Goal: Transaction & Acquisition: Purchase product/service

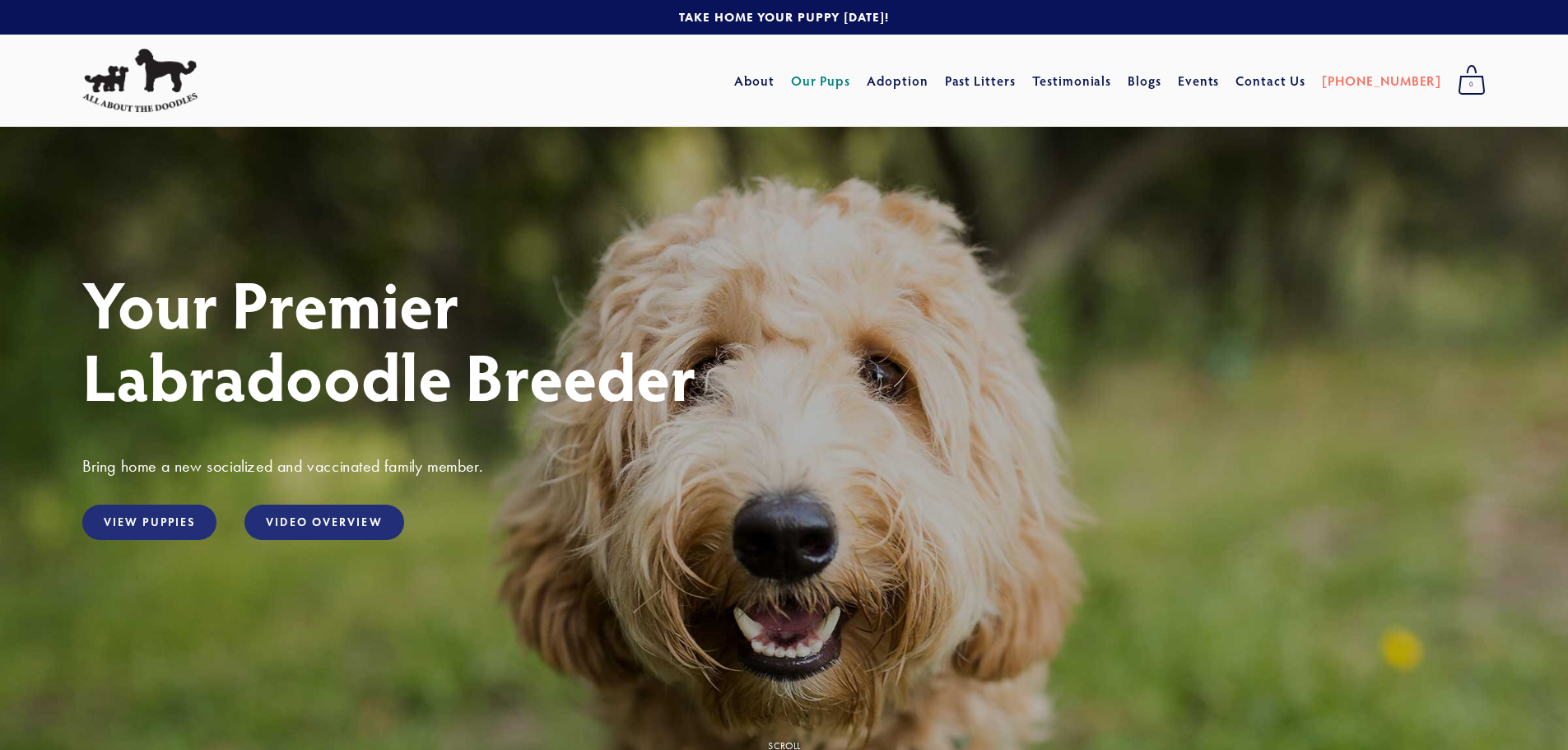
click at [848, 78] on link "Our Pups" at bounding box center [821, 80] width 60 height 30
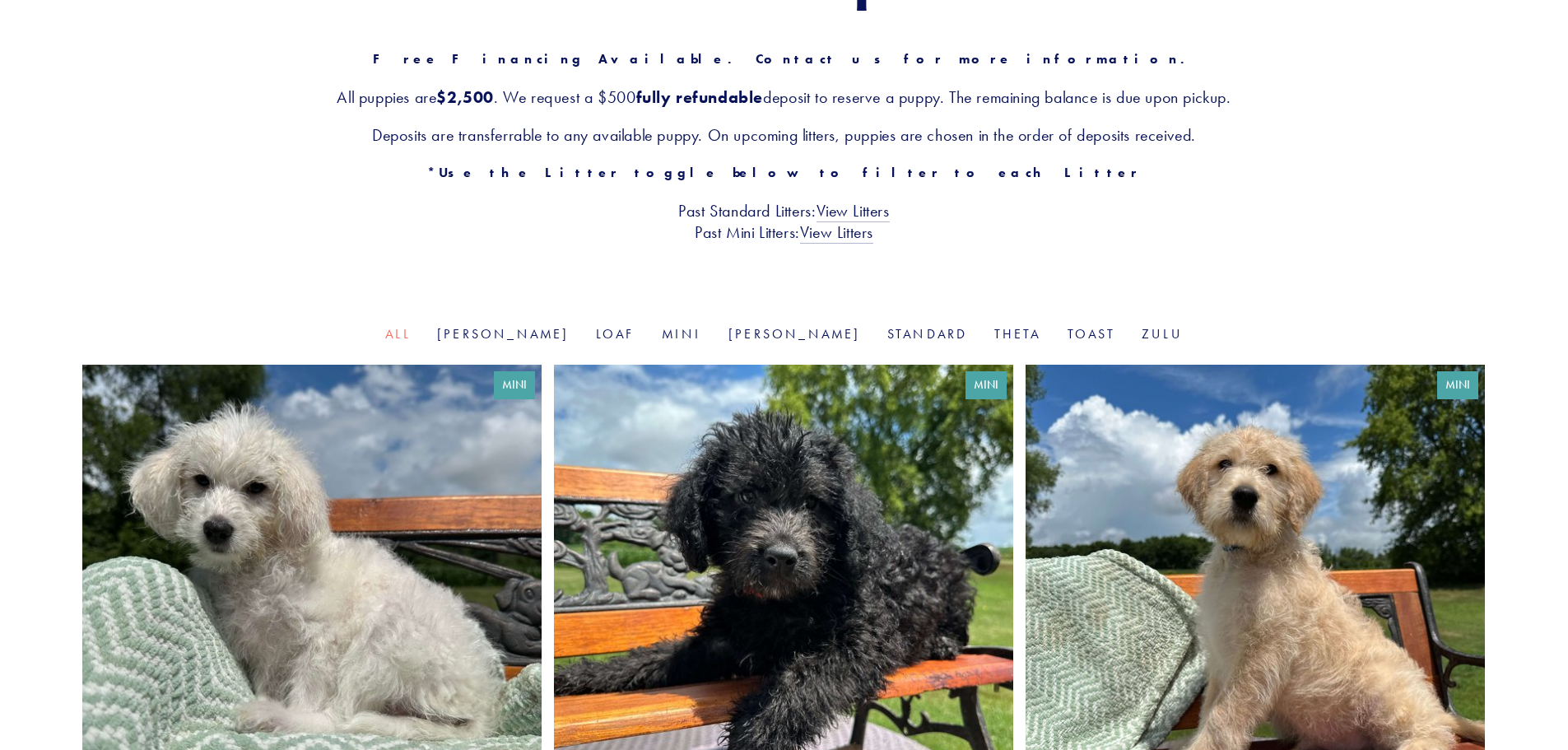
scroll to position [329, 0]
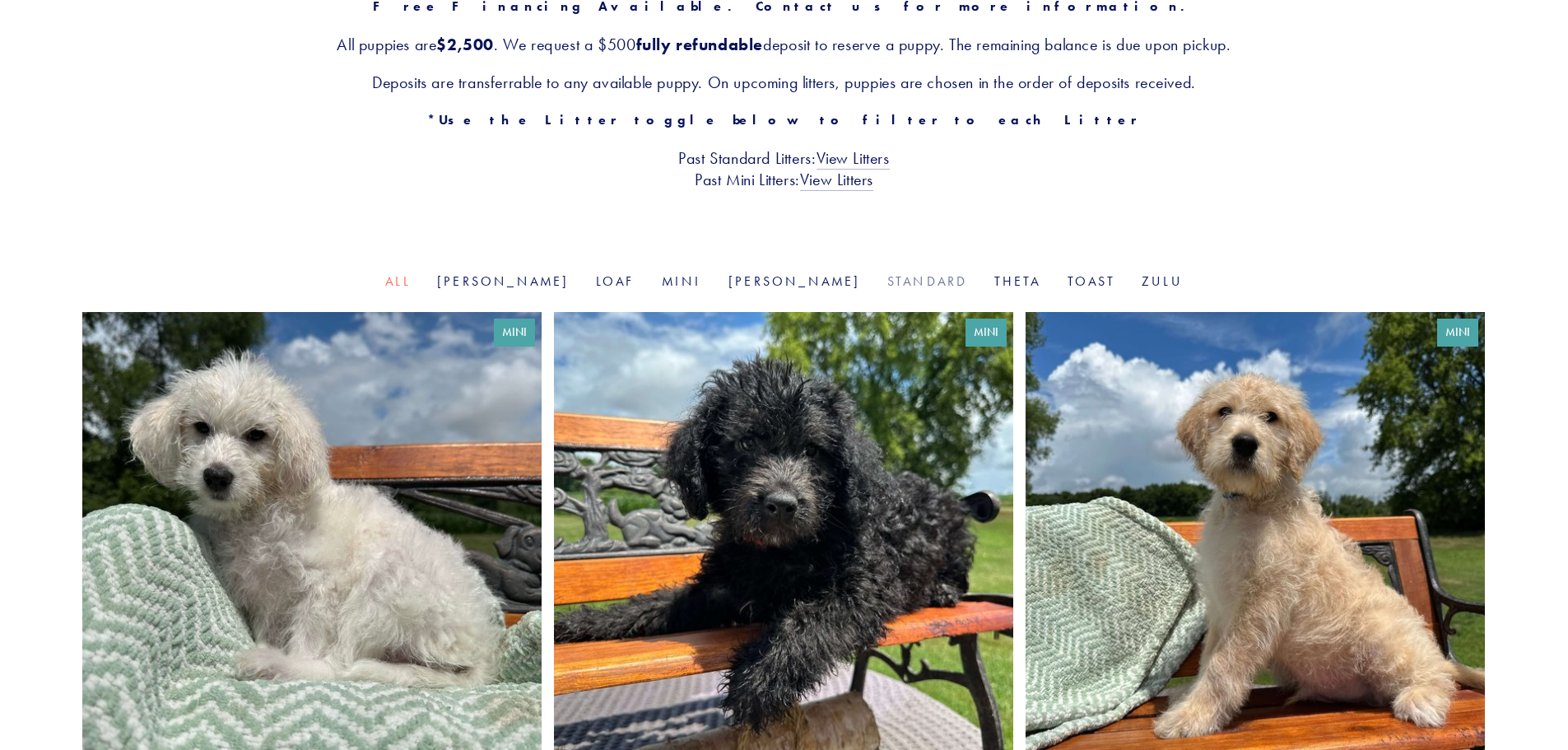
click at [888, 274] on link "Standard" at bounding box center [928, 281] width 81 height 15
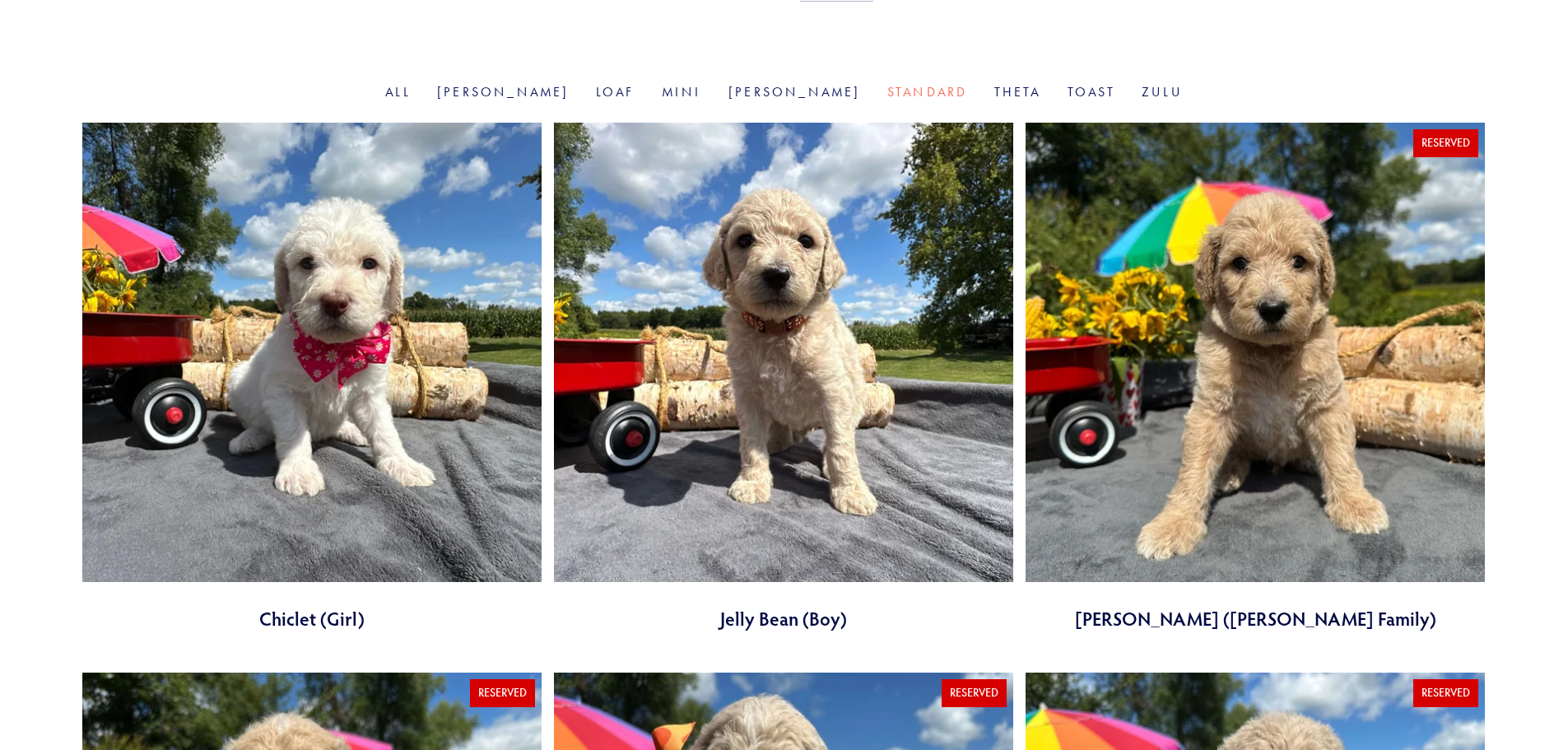
scroll to position [329, 0]
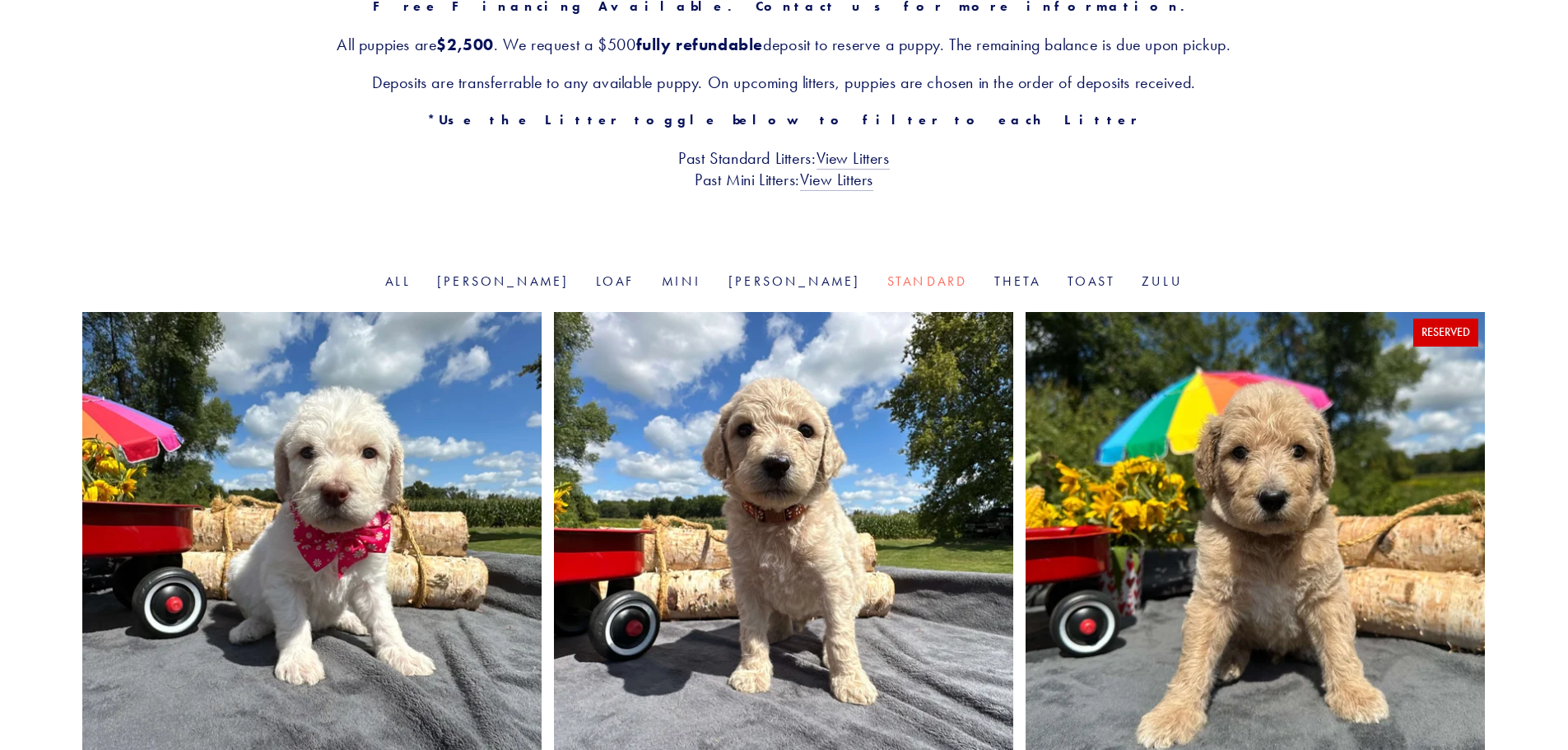
click at [361, 430] on link at bounding box center [312, 567] width 459 height 509
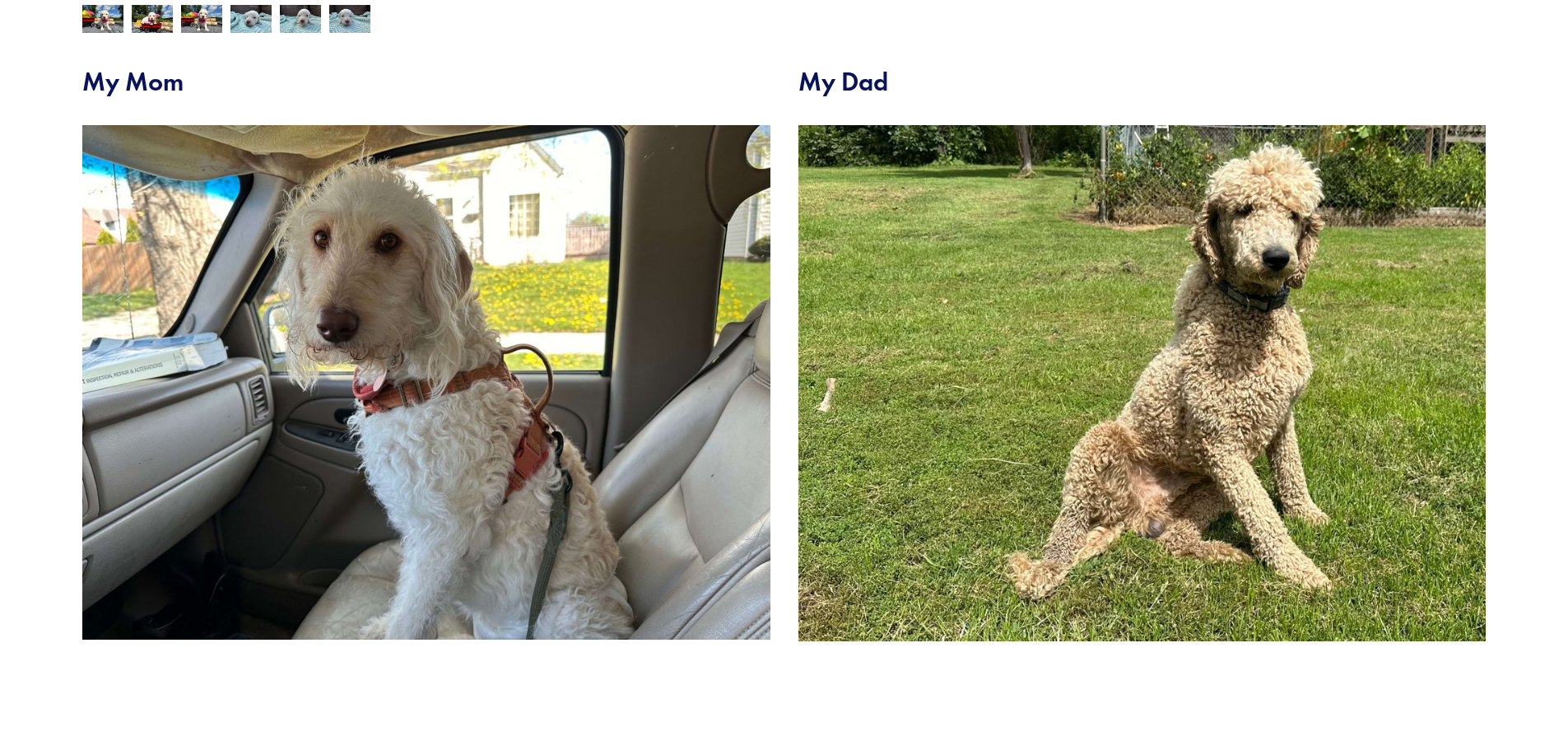
scroll to position [411, 0]
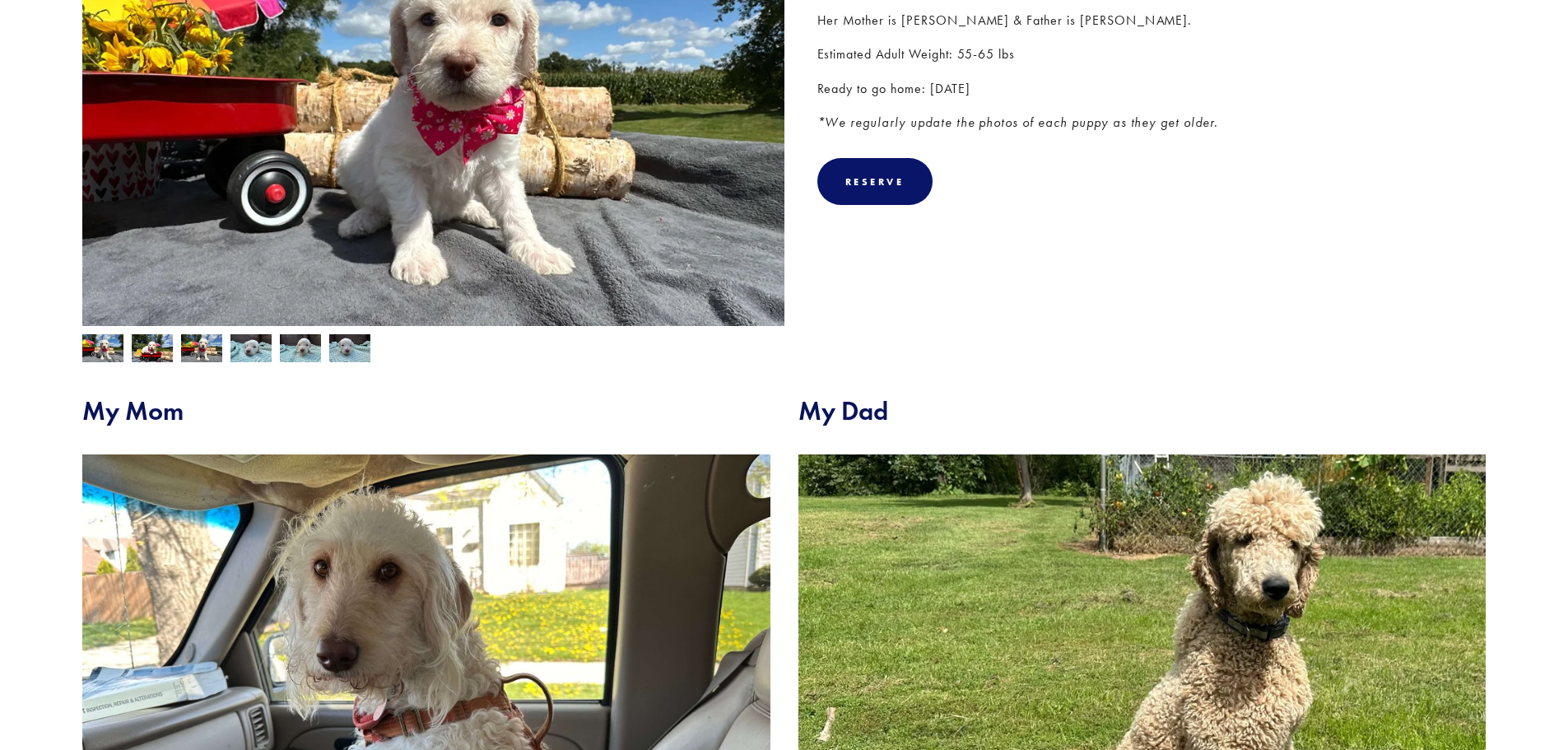
click at [150, 352] on img at bounding box center [152, 350] width 41 height 32
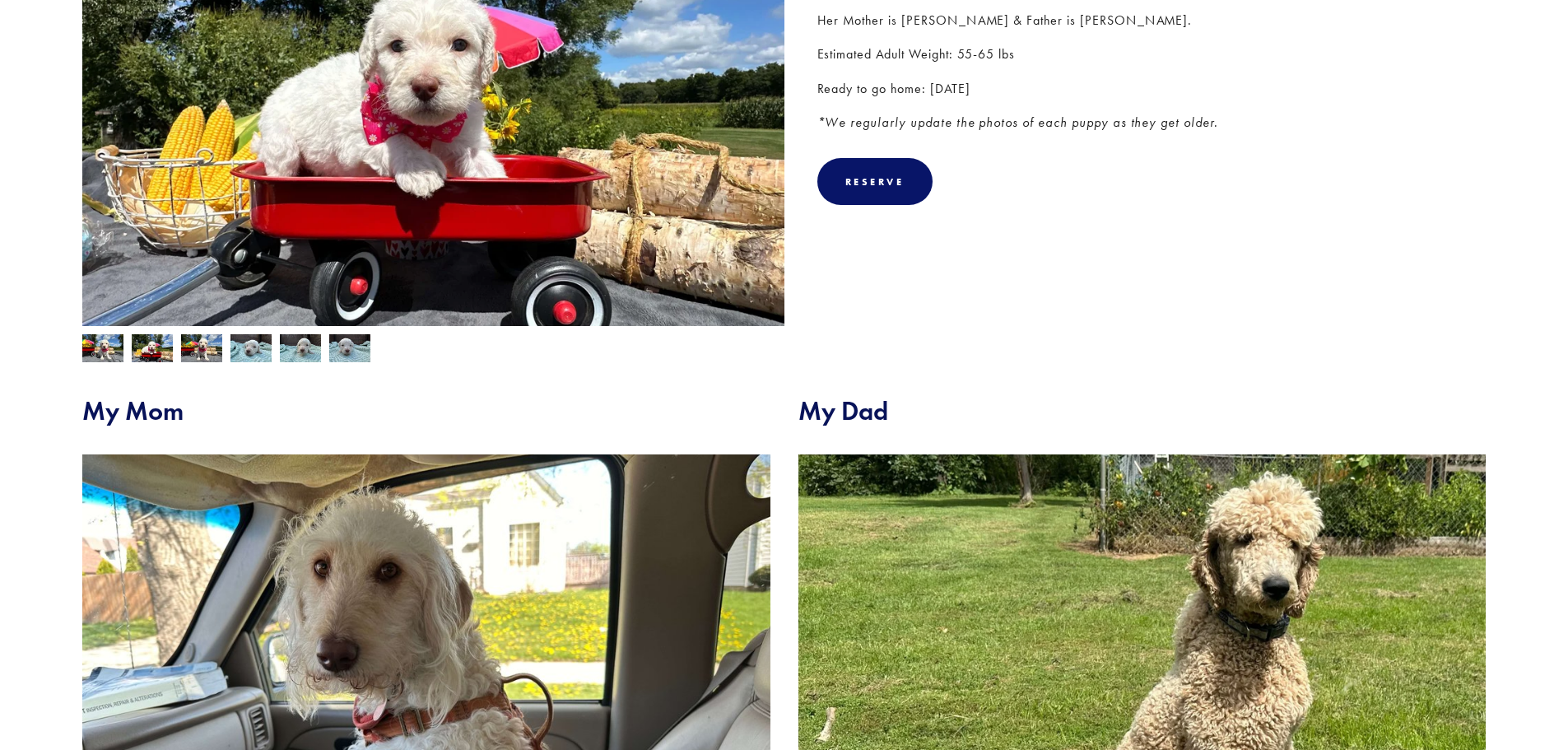
click at [189, 358] on img at bounding box center [201, 350] width 41 height 32
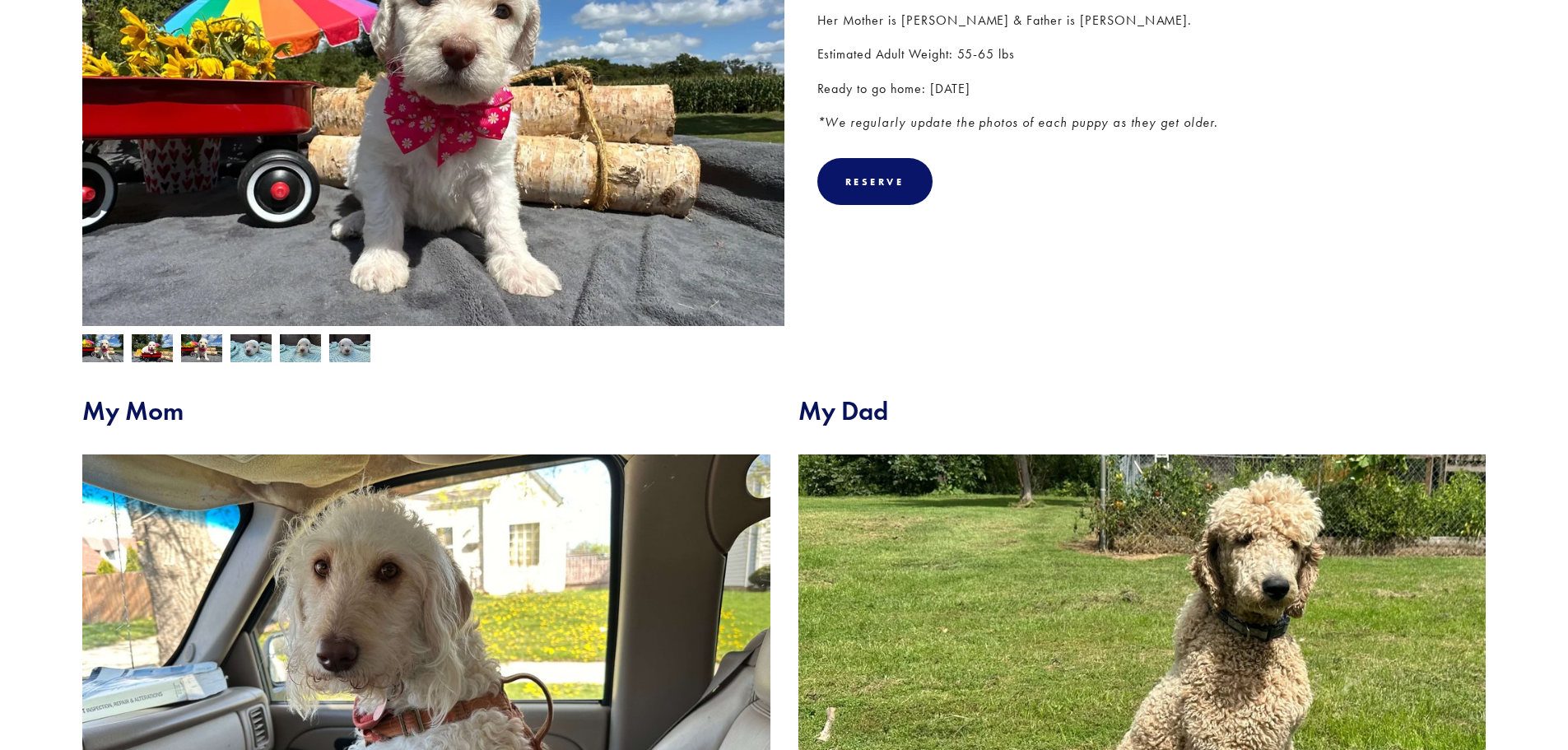
click at [222, 359] on div at bounding box center [429, 344] width 710 height 36
click at [259, 349] on img at bounding box center [251, 348] width 41 height 32
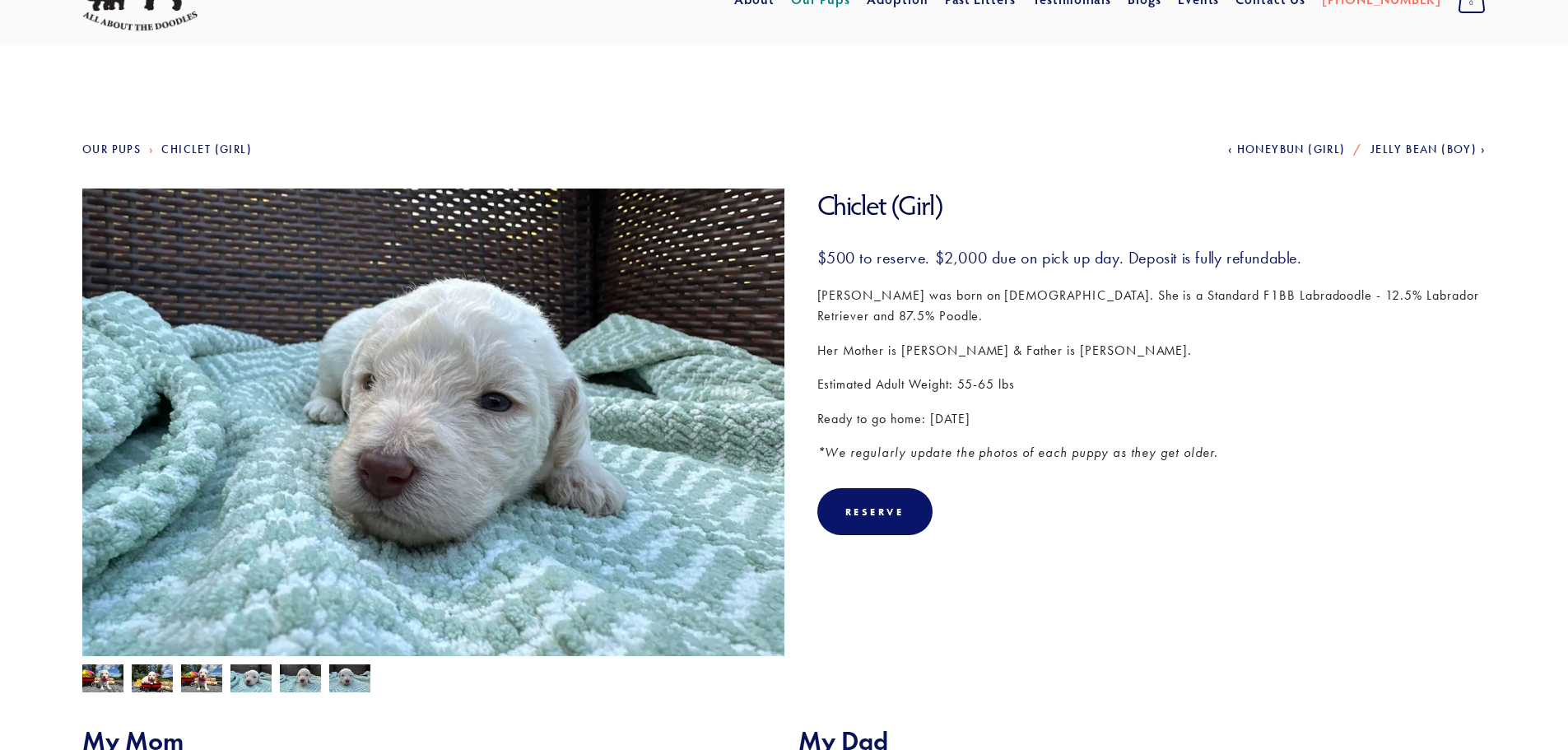
scroll to position [0, 0]
